Goal: Ask a question

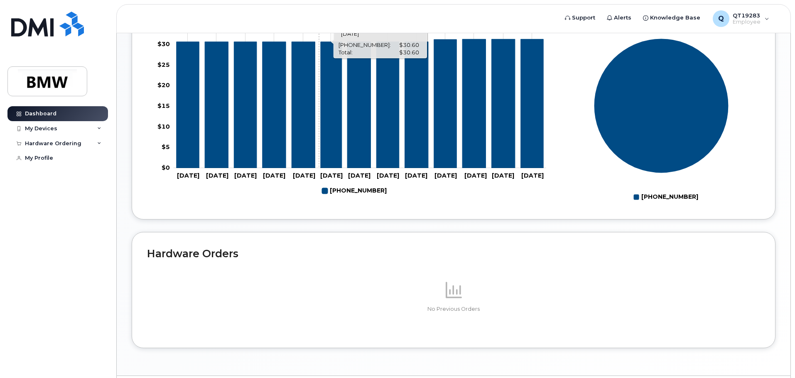
scroll to position [373, 0]
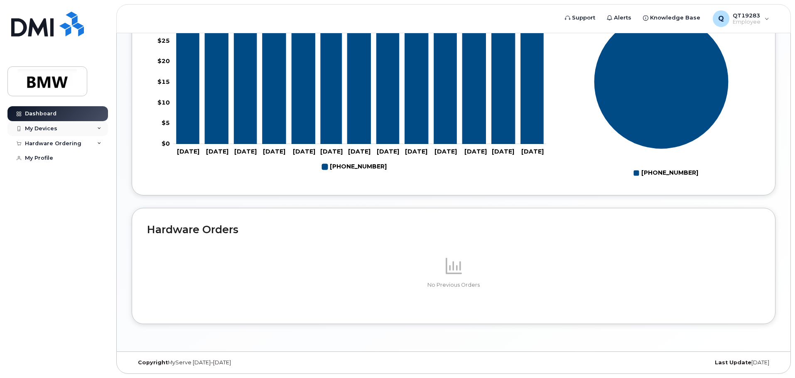
click at [101, 129] on icon at bounding box center [99, 129] width 4 height 4
click at [48, 159] on div "My Profile" at bounding box center [39, 158] width 28 height 7
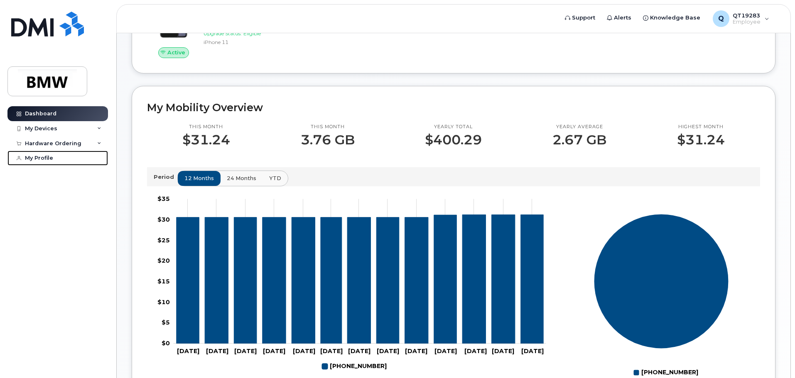
scroll to position [165, 0]
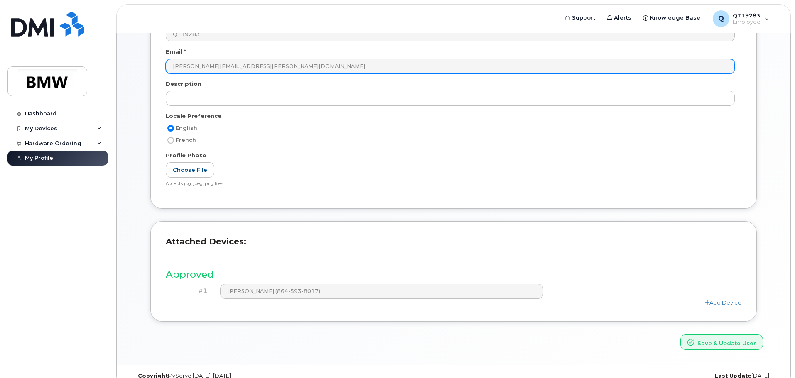
scroll to position [115, 0]
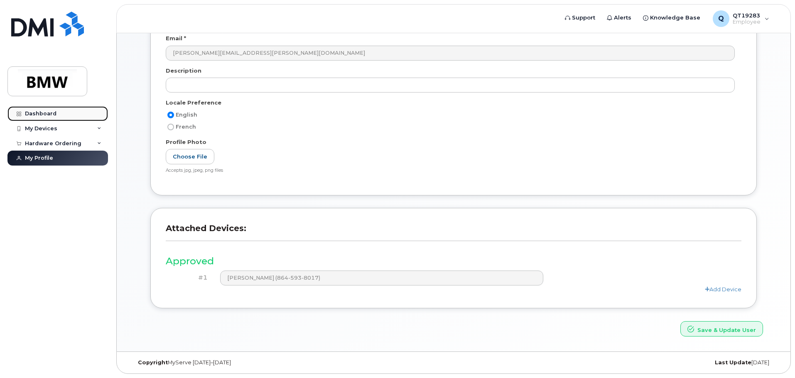
click at [46, 111] on div "Dashboard" at bounding box center [41, 114] width 32 height 7
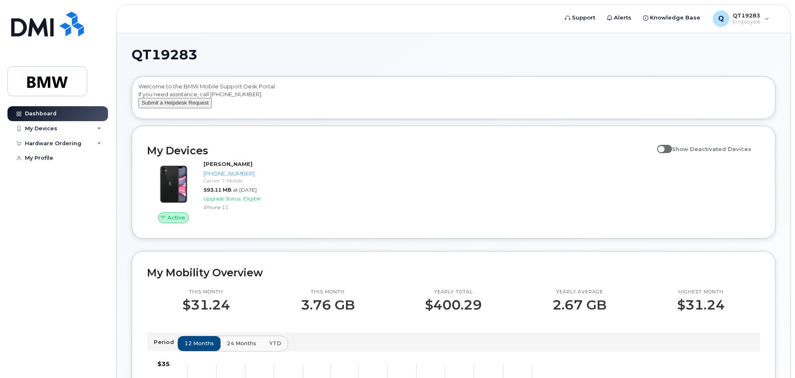
click at [188, 108] on button "Submit a Helpdesk Request" at bounding box center [175, 103] width 74 height 10
